Goal: Task Accomplishment & Management: Use online tool/utility

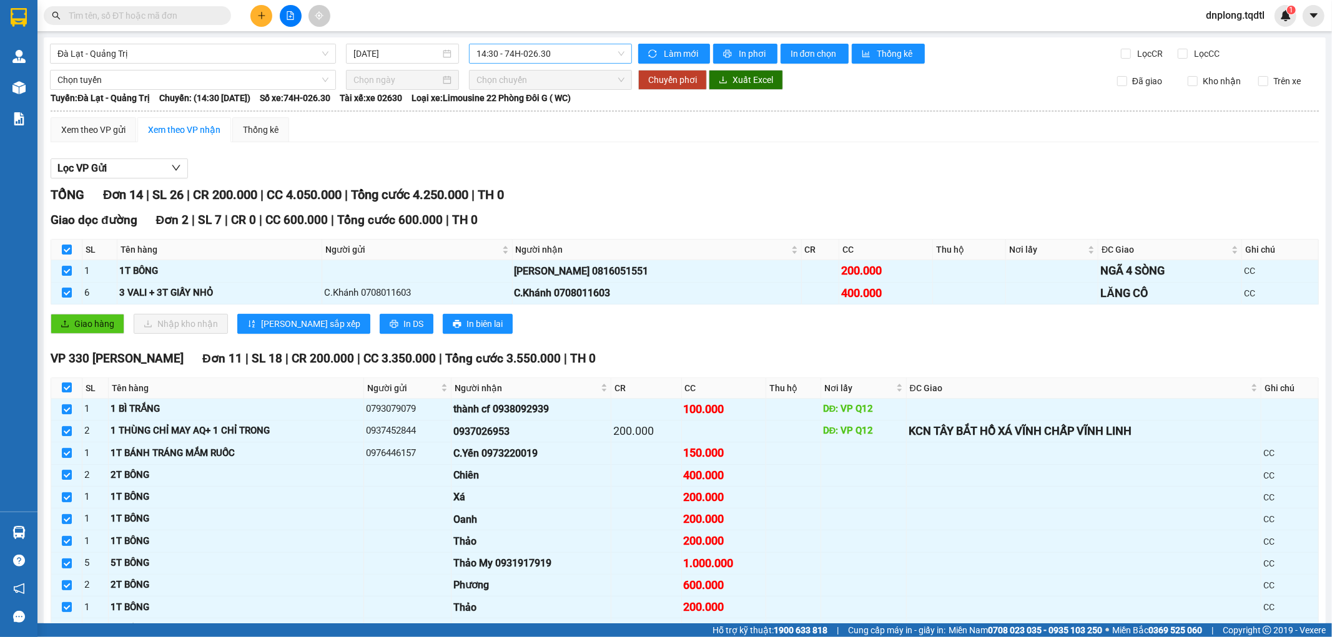
click at [471, 49] on div "14:30 - 74H-026.30" at bounding box center [550, 54] width 162 height 20
click at [532, 160] on div "17:31 - 74H-025.64" at bounding box center [521, 159] width 97 height 14
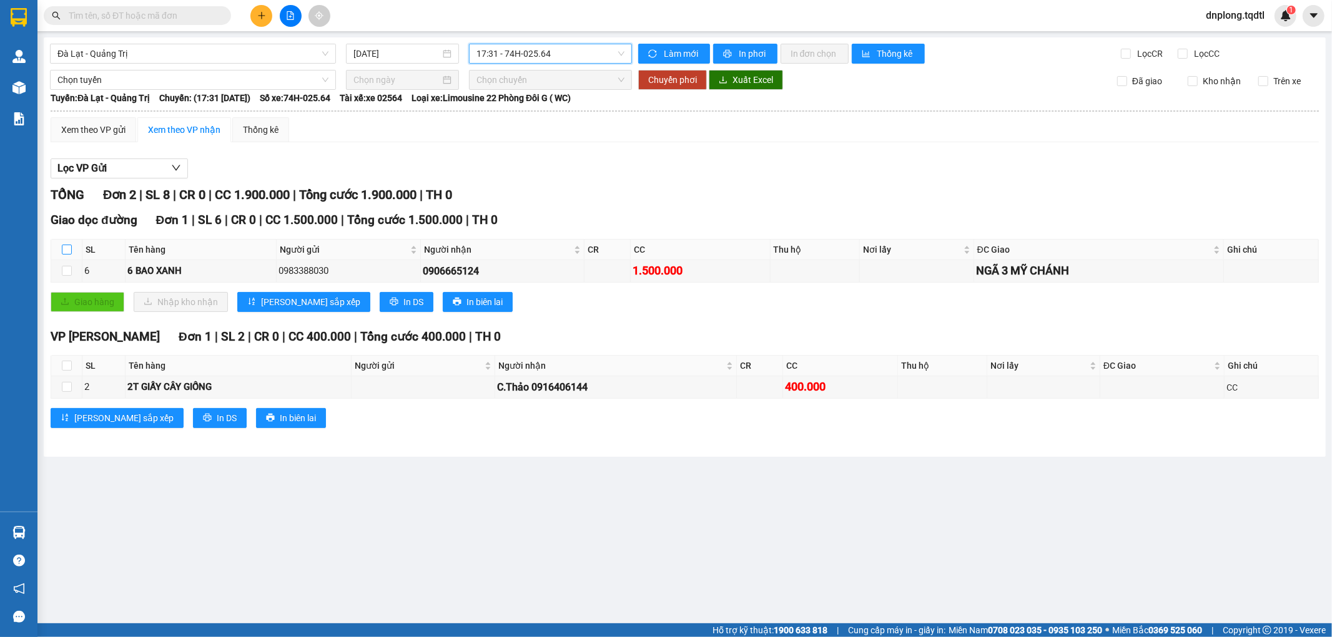
click at [64, 248] on input "checkbox" at bounding box center [67, 250] width 10 height 10
checkbox input "true"
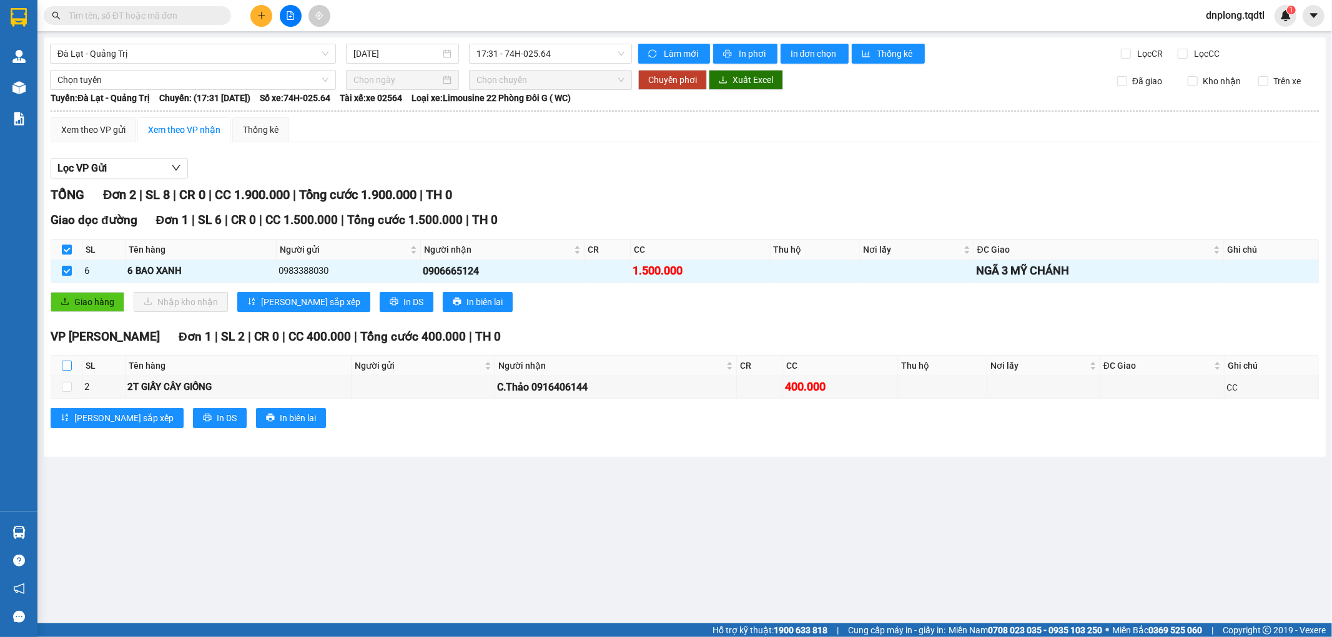
click at [71, 366] on input "checkbox" at bounding box center [67, 366] width 10 height 10
checkbox input "true"
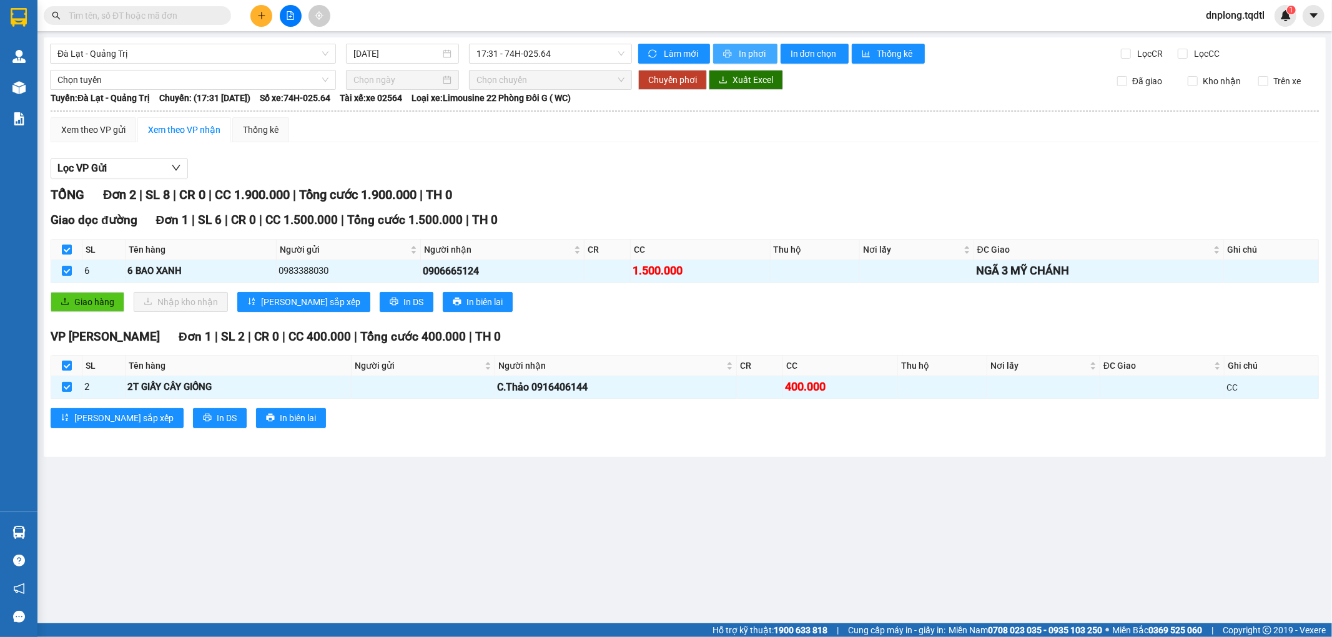
click at [752, 59] on span "In phơi" at bounding box center [752, 54] width 29 height 14
